Goal: Find specific page/section: Find specific page/section

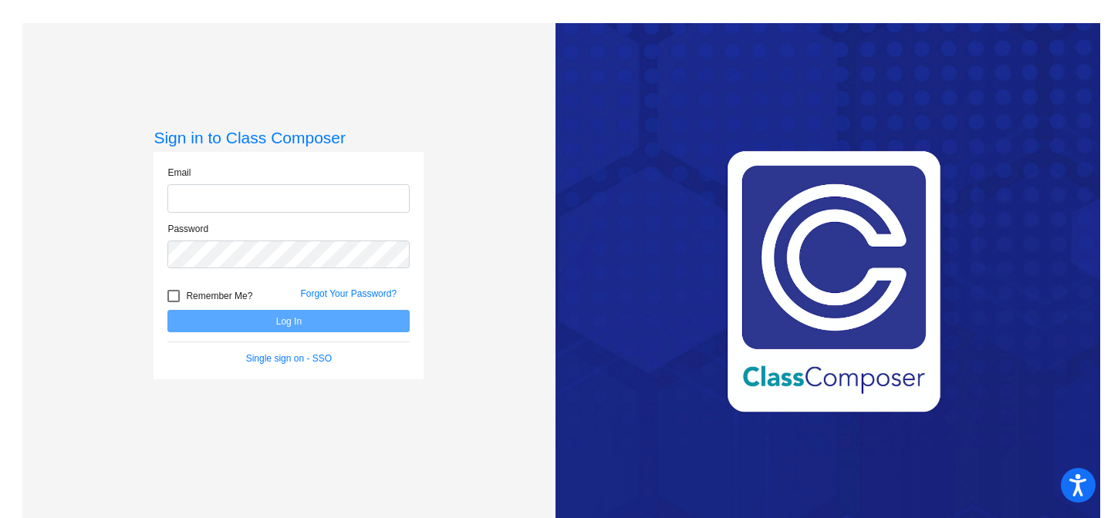
type input "[EMAIL_ADDRESS][DOMAIN_NAME]"
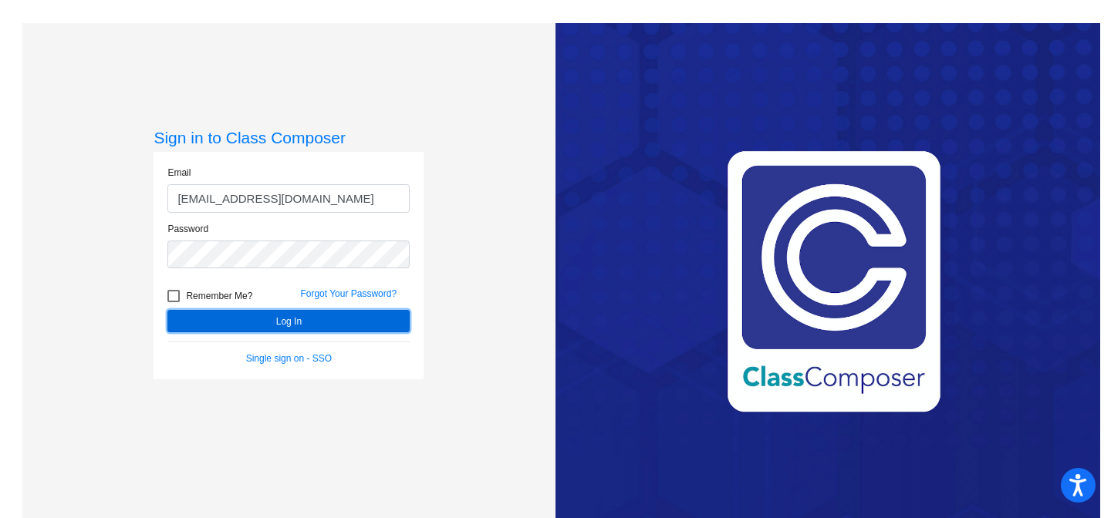
click at [315, 321] on button "Log In" at bounding box center [288, 321] width 242 height 22
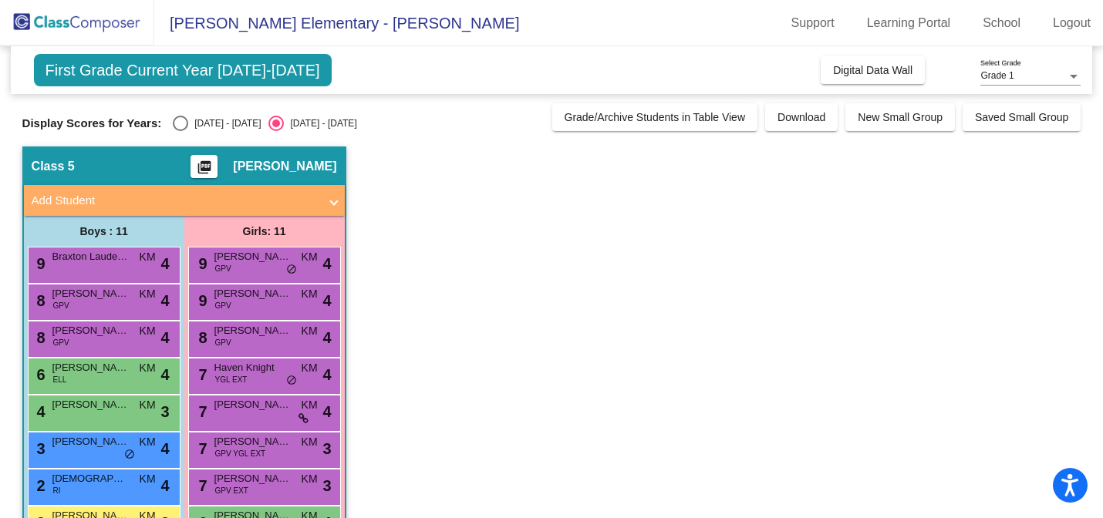
click at [112, 32] on img at bounding box center [77, 23] width 154 height 46
click at [275, 70] on span "First Grade Current Year [DATE]-[DATE]" at bounding box center [183, 70] width 298 height 32
click at [1010, 30] on link "School" at bounding box center [1001, 23] width 62 height 25
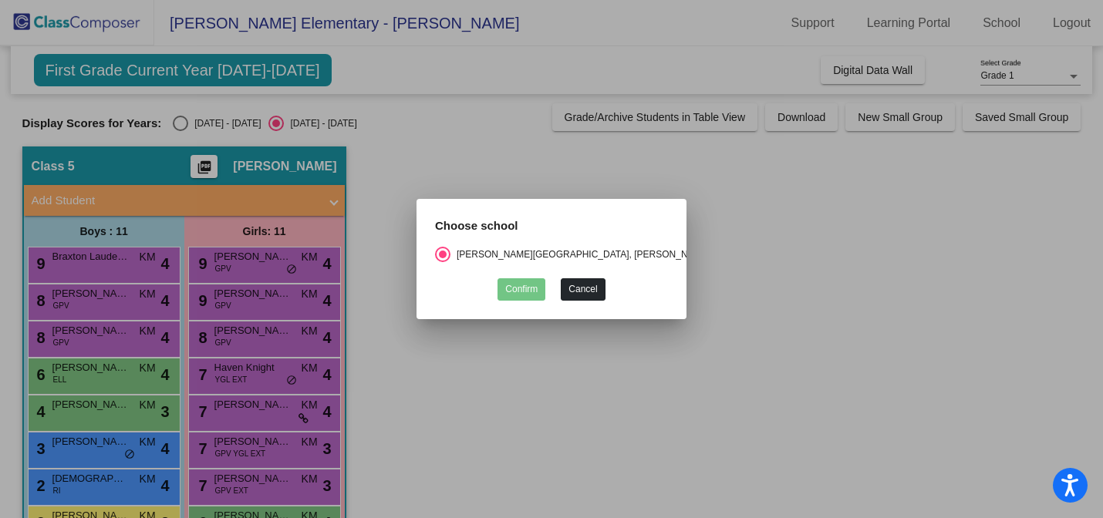
click at [592, 292] on button "Cancel" at bounding box center [583, 289] width 44 height 22
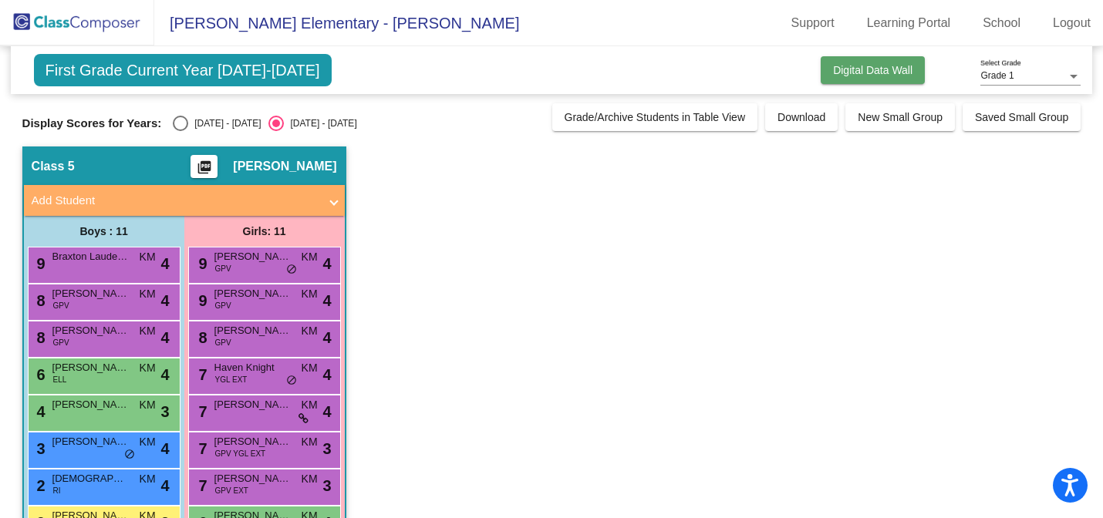
click at [892, 77] on button "Digital Data Wall" at bounding box center [873, 70] width 104 height 28
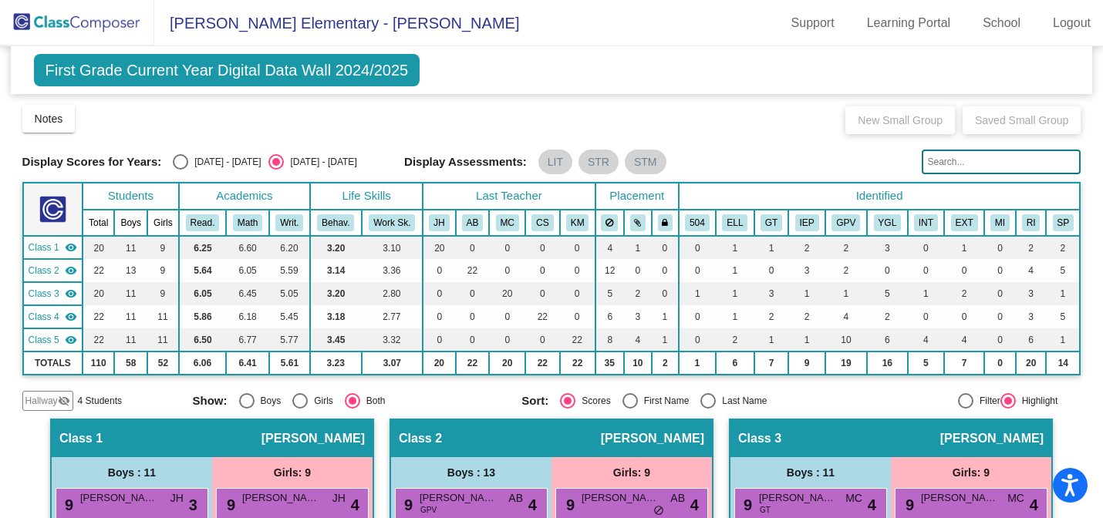
click at [216, 168] on div "[DATE] - [DATE]" at bounding box center [224, 162] width 73 height 14
click at [180, 170] on input "[DATE] - [DATE]" at bounding box center [180, 170] width 1 height 1
radio input "true"
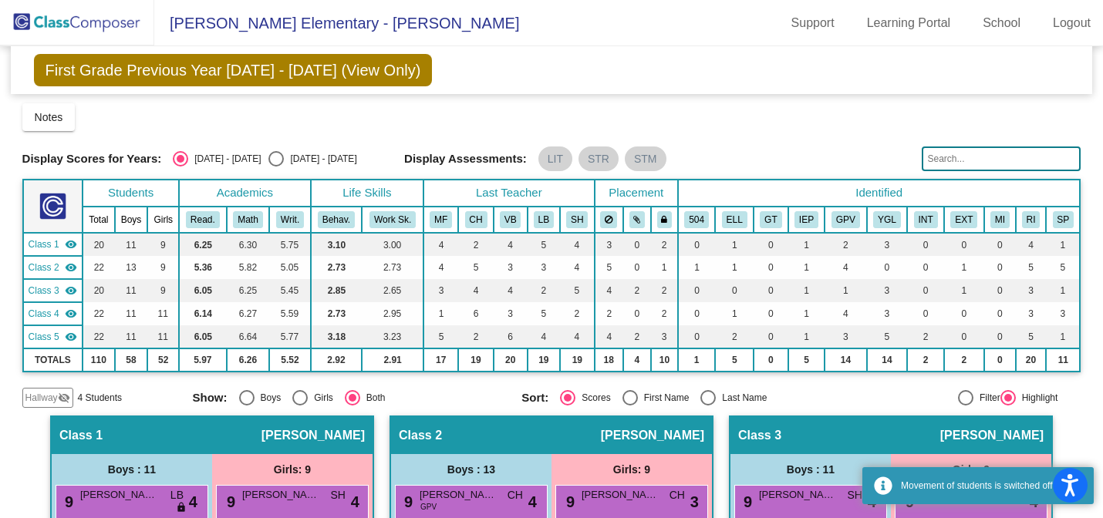
click at [284, 164] on div "[DATE] - [DATE]" at bounding box center [320, 159] width 73 height 14
click at [276, 167] on input "[DATE] - [DATE]" at bounding box center [275, 167] width 1 height 1
radio input "true"
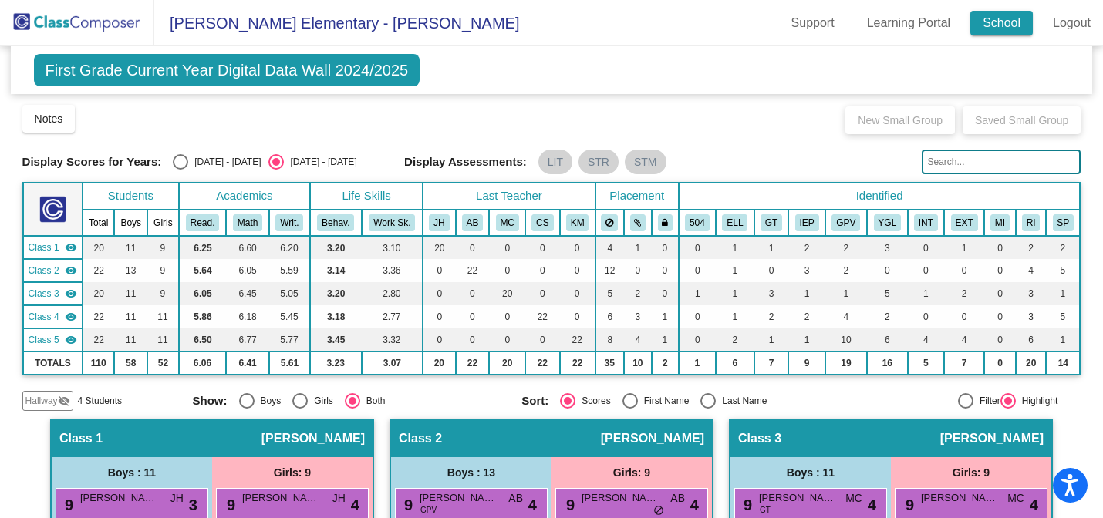
click at [999, 22] on link "School" at bounding box center [1001, 23] width 62 height 25
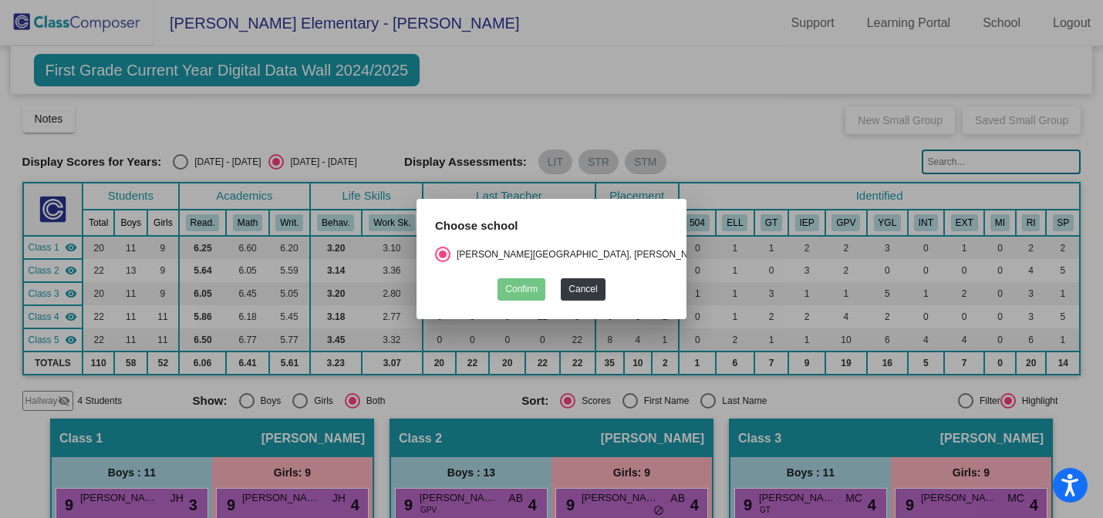
click at [924, 32] on div at bounding box center [551, 259] width 1103 height 518
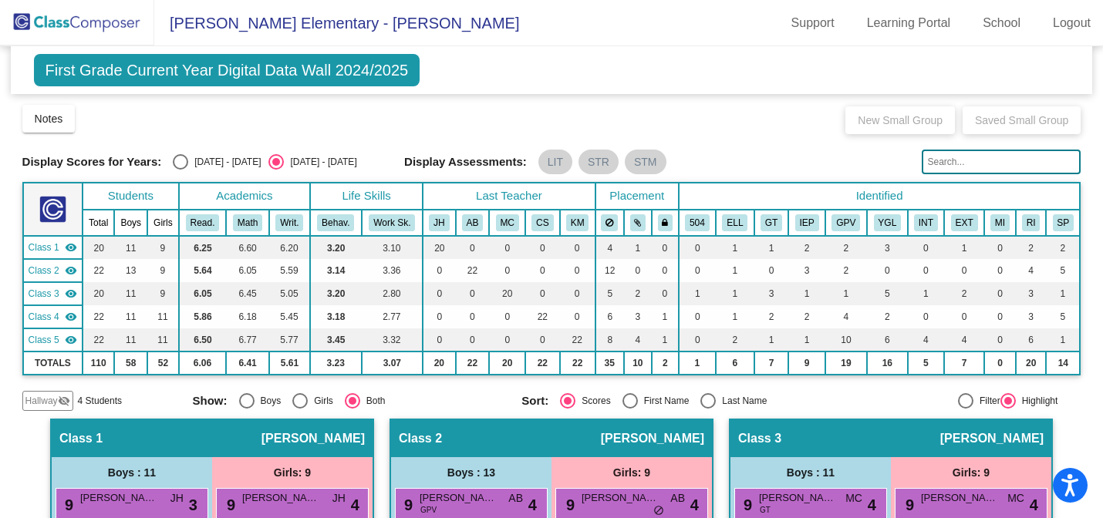
click at [924, 32] on link "Learning Portal" at bounding box center [909, 23] width 109 height 25
